Goal: Task Accomplishment & Management: Complete application form

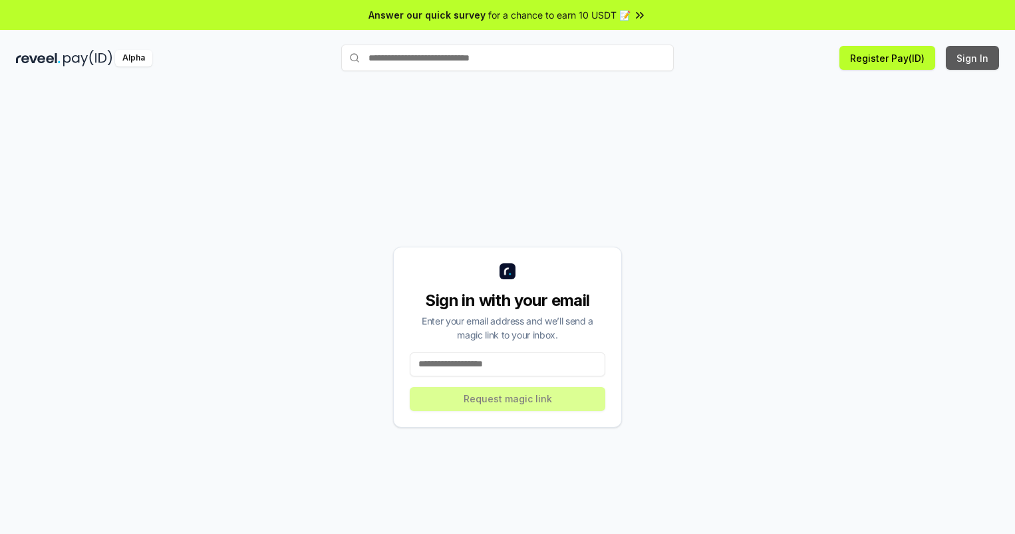
click at [973, 58] on button "Sign In" at bounding box center [972, 58] width 53 height 24
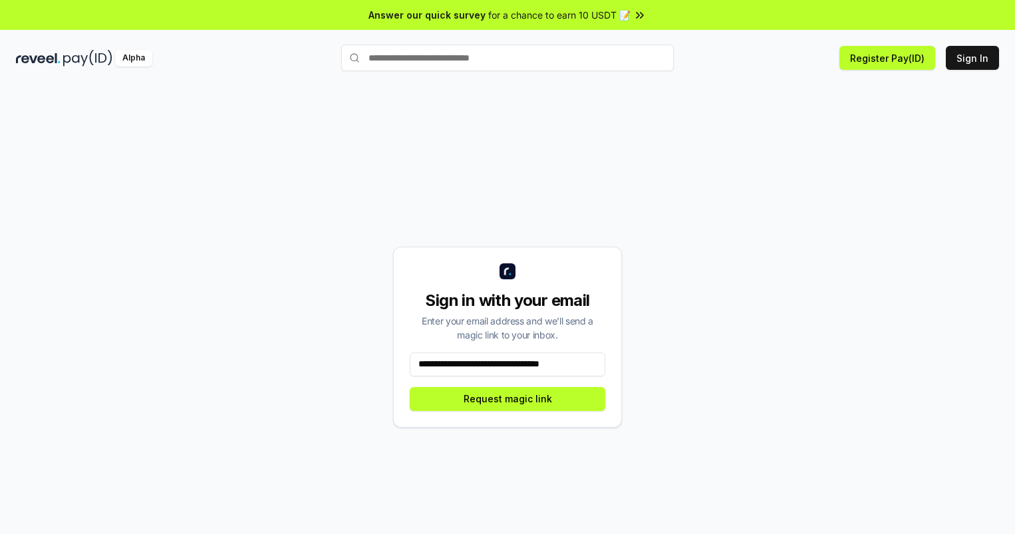
scroll to position [0, 8]
type input "**********"
click at [507, 398] on button "Request magic link" at bounding box center [508, 399] width 196 height 24
